Goal: Check status: Check status

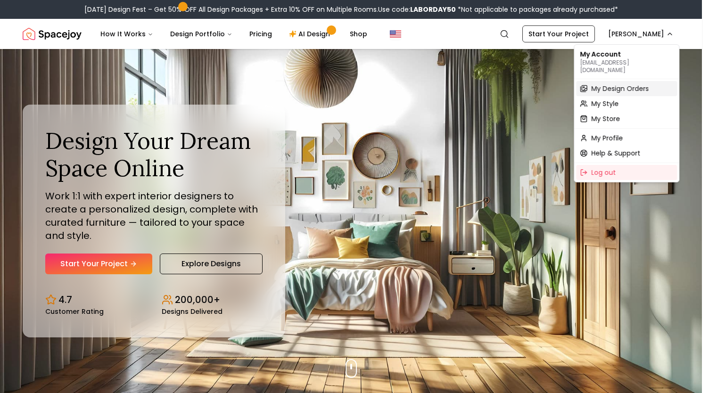
click at [617, 84] on span "My Design Orders" at bounding box center [620, 88] width 58 height 9
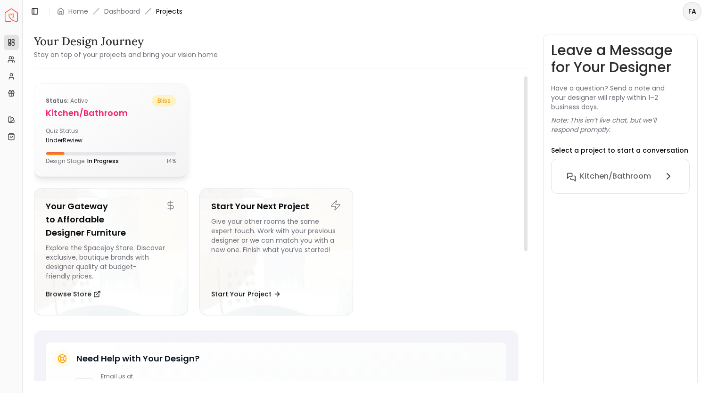
click at [100, 111] on h5 "Kitchen/Bathroom" at bounding box center [111, 113] width 131 height 13
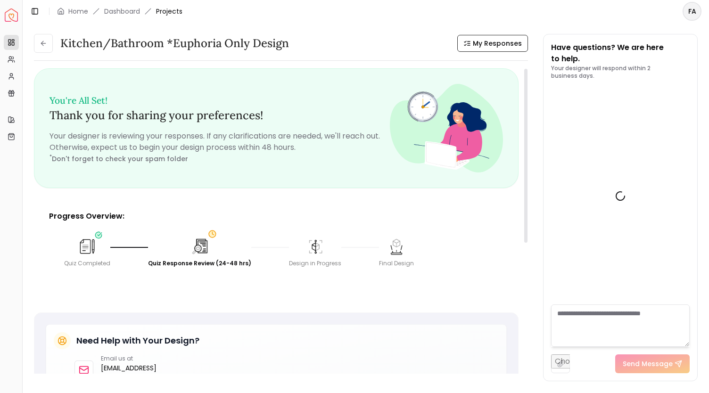
scroll to position [388, 0]
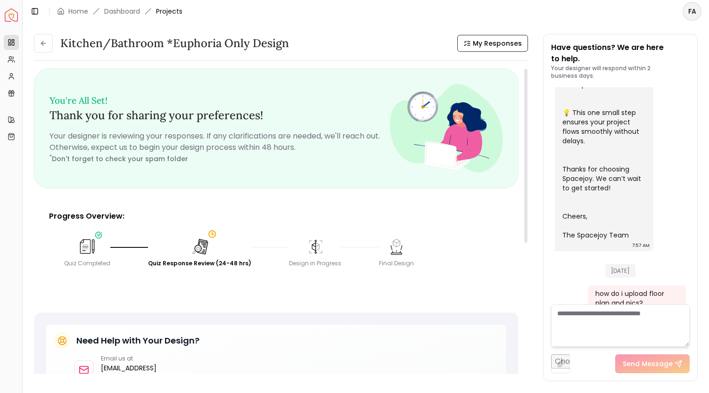
click at [195, 254] on img at bounding box center [200, 246] width 21 height 21
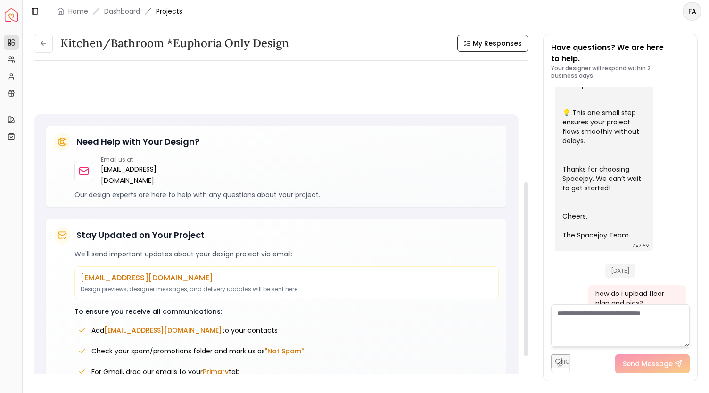
scroll to position [242, 0]
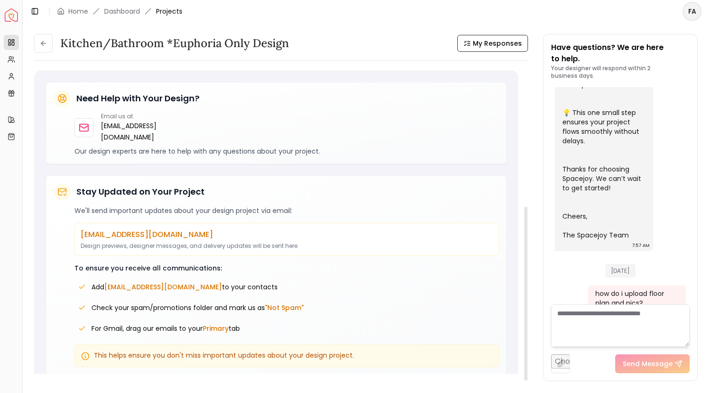
drag, startPoint x: 525, startPoint y: 198, endPoint x: 529, endPoint y: 360, distance: 162.2
click at [528, 360] on div at bounding box center [525, 294] width 3 height 174
click at [603, 321] on textarea at bounding box center [620, 326] width 139 height 42
click at [603, 319] on textarea at bounding box center [620, 326] width 139 height 42
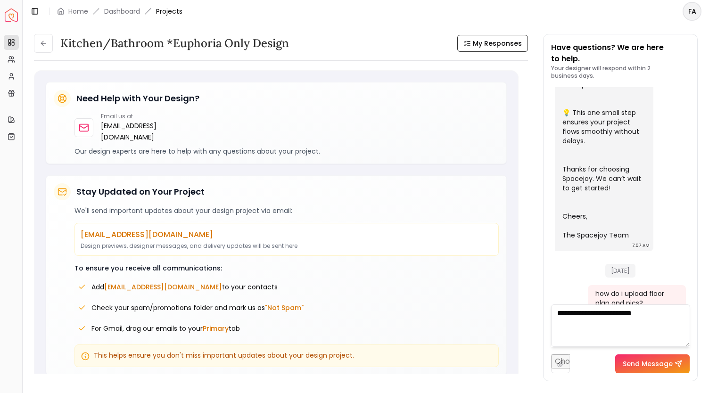
type textarea "**********"
click at [659, 374] on div "**********" at bounding box center [621, 207] width 154 height 347
click at [655, 364] on button "Send Message" at bounding box center [652, 364] width 74 height 19
click at [586, 324] on textarea at bounding box center [620, 326] width 139 height 42
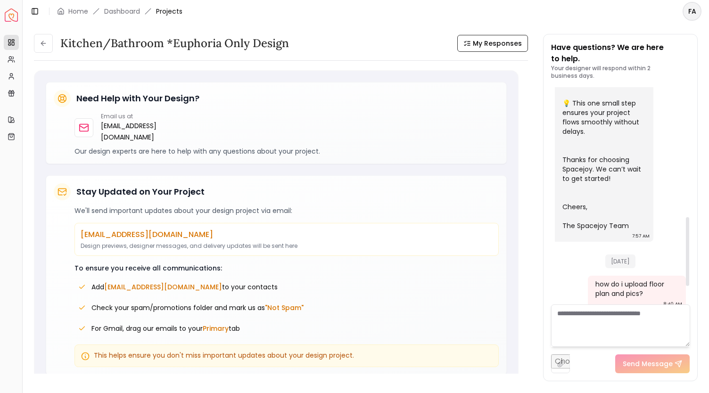
scroll to position [469, 0]
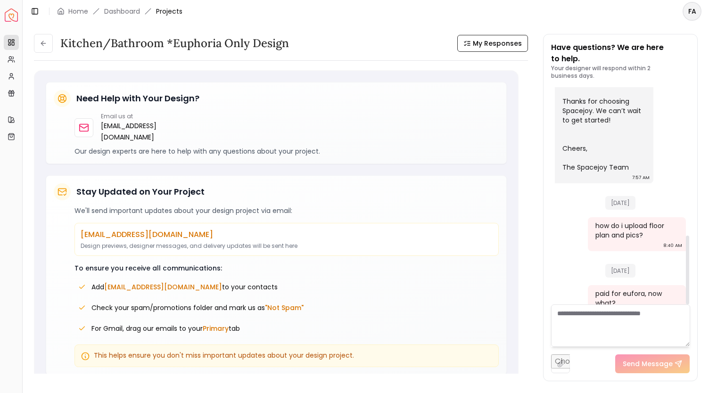
drag, startPoint x: 688, startPoint y: 236, endPoint x: 682, endPoint y: 264, distance: 28.6
click at [686, 264] on div at bounding box center [687, 270] width 3 height 69
click at [124, 7] on link "Dashboard" at bounding box center [122, 11] width 36 height 9
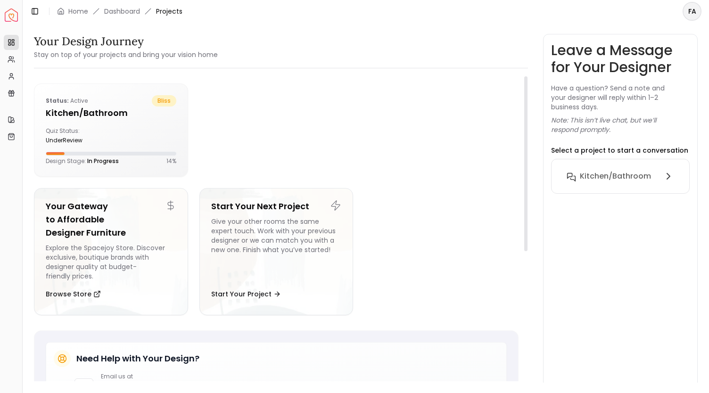
drag, startPoint x: 528, startPoint y: 107, endPoint x: 522, endPoint y: 164, distance: 56.4
click at [523, 164] on div at bounding box center [525, 232] width 5 height 313
drag, startPoint x: 526, startPoint y: 150, endPoint x: 530, endPoint y: 101, distance: 49.2
click at [528, 101] on div at bounding box center [525, 163] width 3 height 175
click at [164, 12] on span "Projects" at bounding box center [169, 11] width 26 height 9
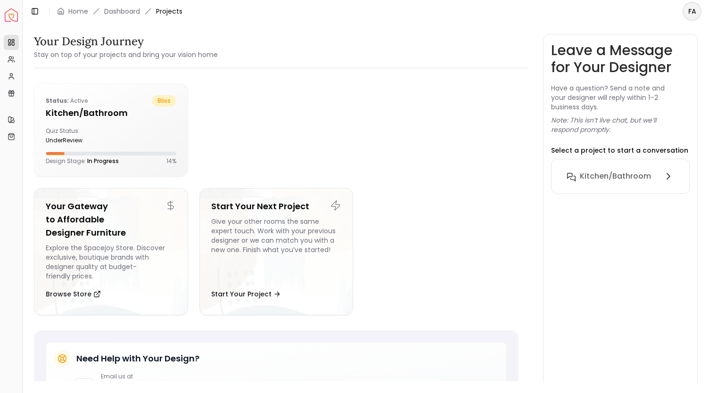
click at [692, 13] on html "Spacejoy Dashboard Overview Projects My Referrals My Profile Gift Card Balance …" at bounding box center [354, 196] width 709 height 393
click at [423, 55] on html "Spacejoy Dashboard Overview Projects My Referrals My Profile Gift Card Balance …" at bounding box center [354, 196] width 709 height 393
click at [166, 16] on span "Projects" at bounding box center [169, 11] width 26 height 9
click at [11, 8] on img "Spacejoy" at bounding box center [11, 14] width 13 height 13
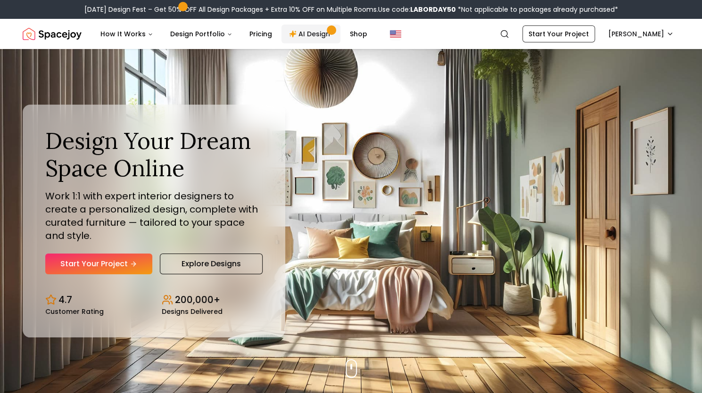
click at [310, 36] on link "AI Design" at bounding box center [310, 34] width 59 height 19
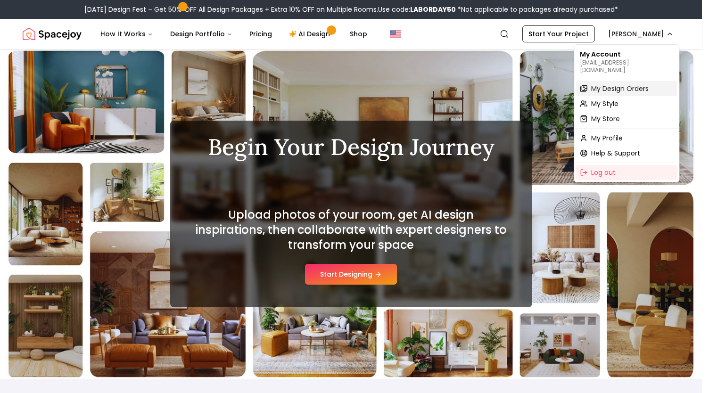
click at [635, 84] on span "My Design Orders" at bounding box center [620, 88] width 58 height 9
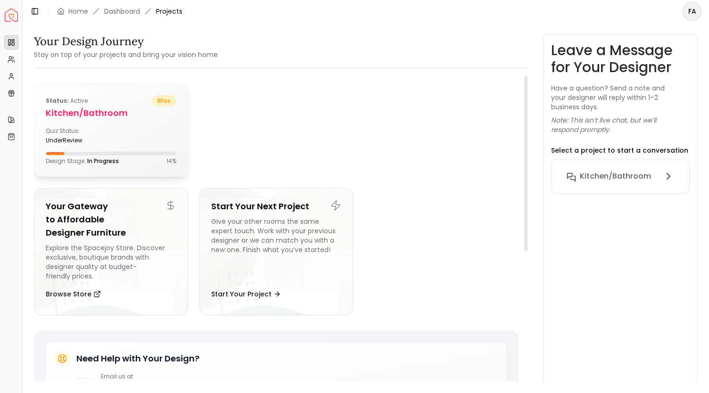
click at [114, 127] on div "Status: active bliss Kitchen/Bathroom Quiz Status: underReview Design Stage: In…" at bounding box center [110, 130] width 153 height 92
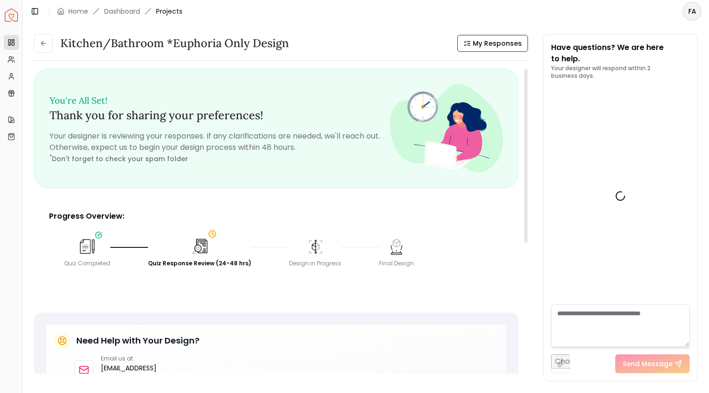
scroll to position [455, 0]
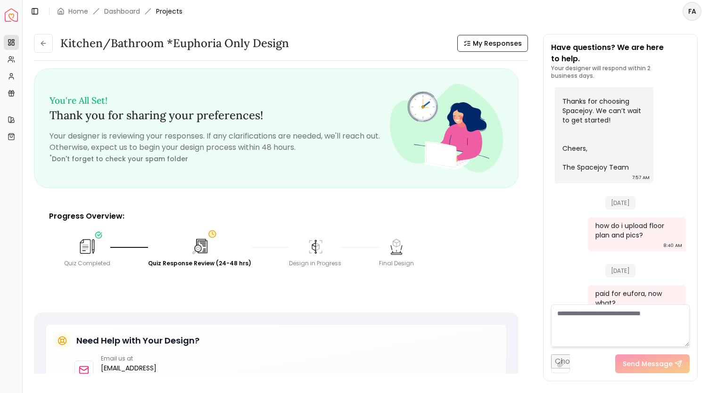
drag, startPoint x: 529, startPoint y: 196, endPoint x: 535, endPoint y: 333, distance: 137.3
click at [535, 333] on div "Kitchen/Bathroom *Euphoria Only design My Responses Kitchen/Bathroom *Euphoria …" at bounding box center [366, 203] width 664 height 338
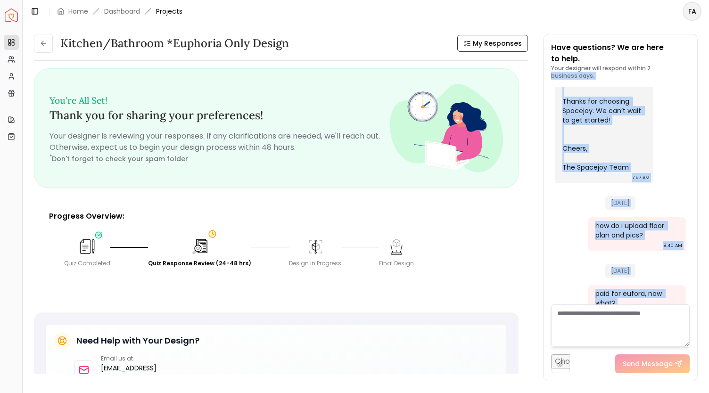
drag, startPoint x: 541, startPoint y: 332, endPoint x: 539, endPoint y: 76, distance: 256.5
click at [539, 76] on div "Kitchen/Bathroom *Euphoria Only design My Responses Kitchen/Bathroom *Euphoria …" at bounding box center [366, 203] width 664 height 338
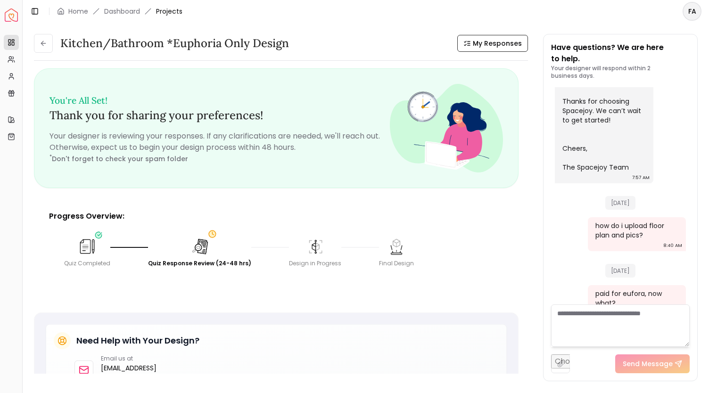
click at [529, 175] on div "Kitchen/Bathroom *Euphoria Only design My Responses Kitchen/Bathroom *Euphoria …" at bounding box center [366, 203] width 664 height 338
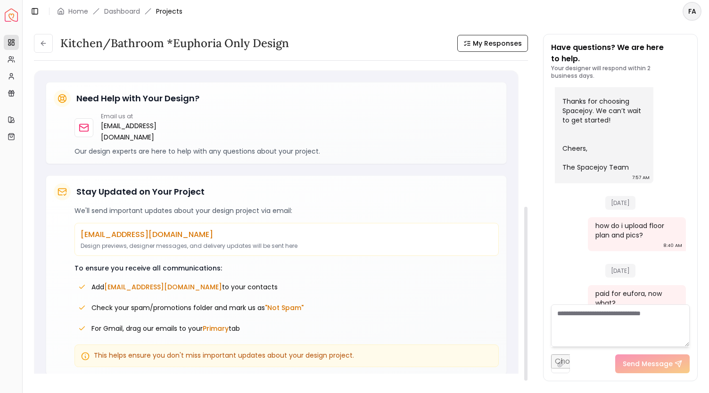
scroll to position [0, 0]
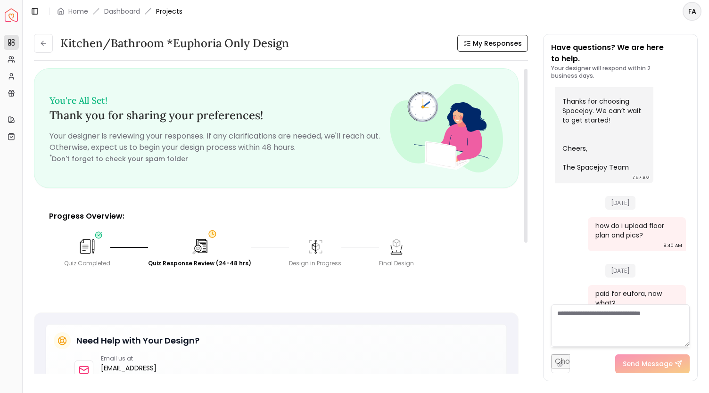
drag, startPoint x: 527, startPoint y: 96, endPoint x: 521, endPoint y: 34, distance: 62.0
click at [524, 69] on div at bounding box center [525, 156] width 3 height 174
